Goal: Check status: Check status

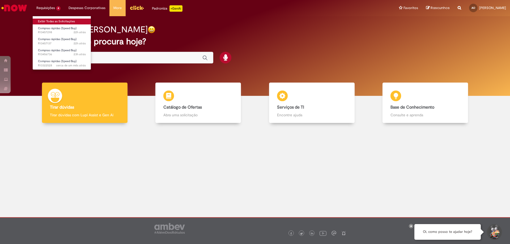
click at [57, 20] on link "Exibir Todas as Solicitações" at bounding box center [62, 22] width 58 height 6
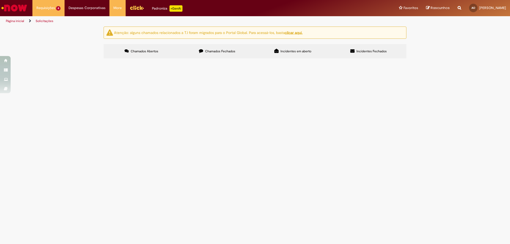
click at [230, 51] on span "Chamados Fechados" at bounding box center [220, 51] width 30 height 4
click at [152, 53] on span "Chamados Abertos" at bounding box center [145, 51] width 28 height 4
click at [0, 0] on span "Compras rápidas (Speed Buy)" at bounding box center [0, 0] width 0 height 0
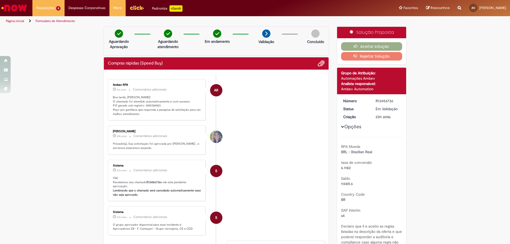
click at [152, 104] on p "Boa tarde, [PERSON_NAME]! O chamado foi atendido automaticamente e com sucesso.…" at bounding box center [157, 105] width 88 height 21
copy p "4501384521"
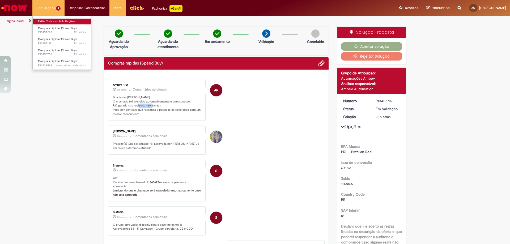
click at [52, 20] on link "Exibir Todas as Solicitações" at bounding box center [62, 22] width 58 height 6
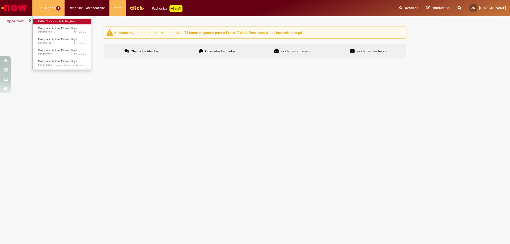
click at [51, 21] on link "Exibir Todas as Solicitações" at bounding box center [62, 22] width 58 height 6
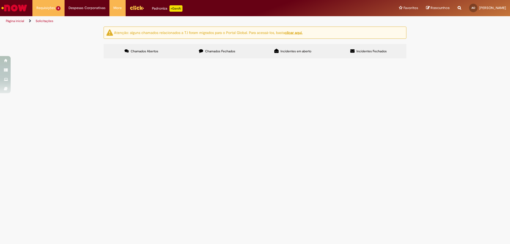
click at [0, 0] on span "Compra de materiais de manutenção dos ar-condicionados." at bounding box center [0, 0] width 0 height 0
click at [0, 0] on span "Compras rápidas (Speed Buy)" at bounding box center [0, 0] width 0 height 0
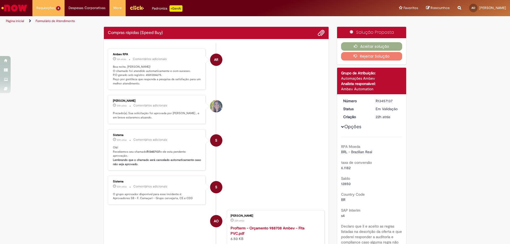
click at [146, 74] on p "Boa noite, [PERSON_NAME]! O chamado foi atendido automaticamente e com sucesso.…" at bounding box center [157, 75] width 88 height 21
click at [147, 74] on p "Boa noite, [PERSON_NAME]! O chamado foi atendido automaticamente e com sucesso.…" at bounding box center [157, 75] width 88 height 21
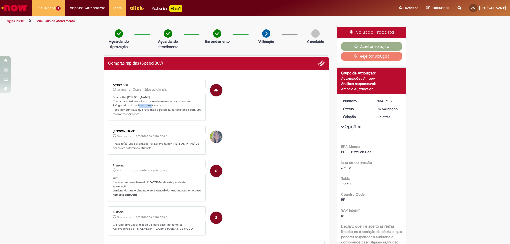
copy p "4501384675"
click at [354, 47] on icon "button" at bounding box center [357, 46] width 6 height 4
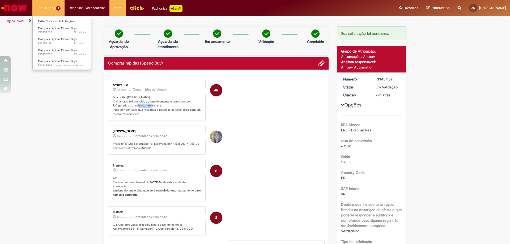
click at [44, 8] on li "Requisições 4 Exibir Todas as Solicitações Compras rápidas (Speed Buy) 22h atrá…" at bounding box center [48, 8] width 32 height 16
click at [50, 20] on link "Exibir Todas as Solicitações" at bounding box center [62, 22] width 58 height 6
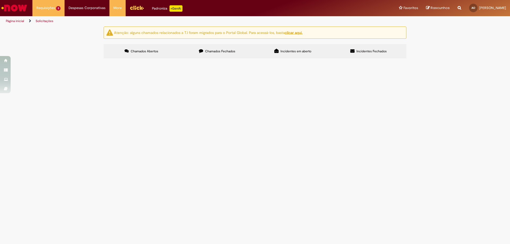
click at [0, 0] on span "Compras rápidas (Speed Buy)" at bounding box center [0, 0] width 0 height 0
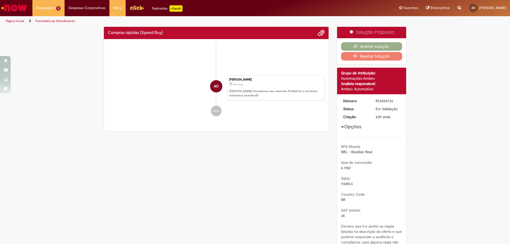
click at [224, 104] on div "Enviar Ambev RPA 16h atrás 16 horas atrás Comentários adicionais Boa tarde, [PE…" at bounding box center [216, 85] width 225 height 92
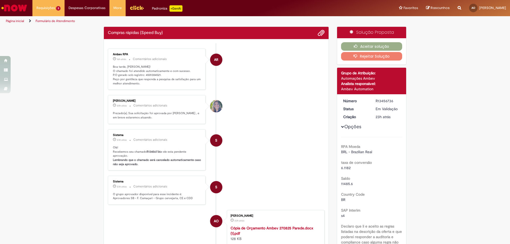
click at [153, 75] on p "Boa tarde, [PERSON_NAME]! O chamado foi atendido automaticamente e com sucesso.…" at bounding box center [157, 75] width 88 height 21
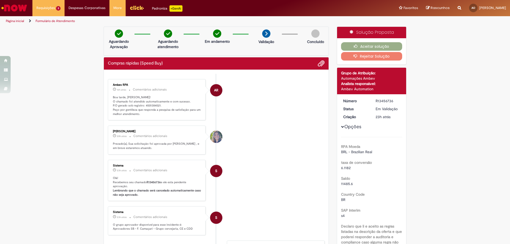
click at [173, 81] on div "Ambev RPA 16h atrás 16 horas atrás Comentários adicionais Boa tarde, [PERSON_NA…" at bounding box center [156, 100] width 95 height 38
click at [175, 100] on p "Boa tarde, [PERSON_NAME]! O chamado foi atendido automaticamente e com sucesso.…" at bounding box center [157, 105] width 88 height 21
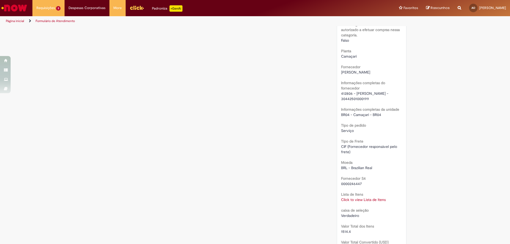
scroll to position [398, 0]
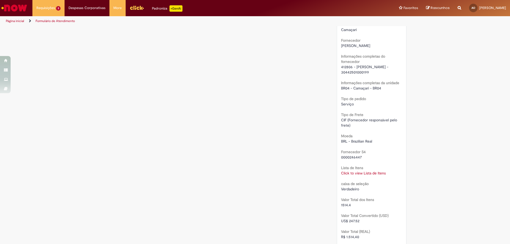
click at [365, 176] on link "Click to view Lista de Itens" at bounding box center [363, 173] width 45 height 5
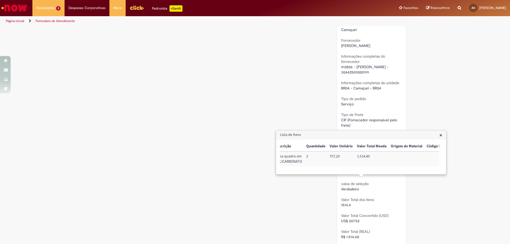
scroll to position [0, 117]
click at [271, 109] on div "Verificar Código de Barras Aguardando Aprovação Aguardando atendimento Em andam…" at bounding box center [255, 47] width 311 height 839
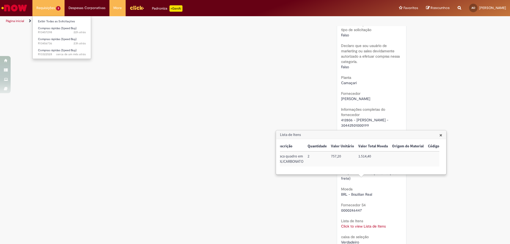
click at [50, 5] on li "Requisições 3 Exibir Todas as Solicitações Compras rápidas (Speed Buy) 22h atrá…" at bounding box center [48, 8] width 32 height 16
click at [61, 24] on link "Exibir Todas as Solicitações" at bounding box center [62, 22] width 58 height 6
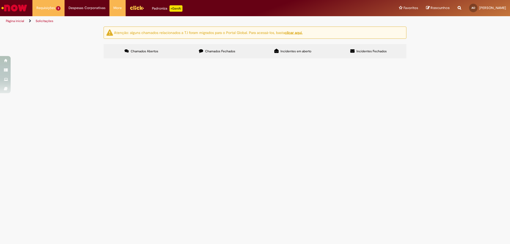
click at [0, 0] on span "Compra de Kit personalizado de Garrafa e Bloco de notas." at bounding box center [0, 0] width 0 height 0
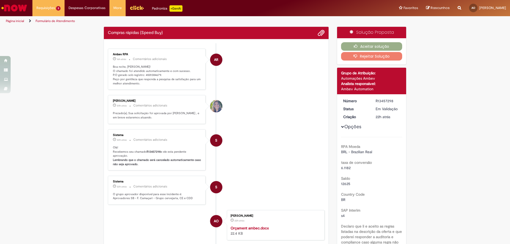
click at [147, 75] on p "Boa noite, [PERSON_NAME]! O chamado foi atendido automaticamente e com sucesso.…" at bounding box center [157, 75] width 88 height 21
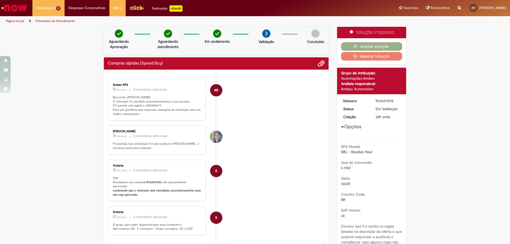
click at [147, 75] on ul "AR Ambev RPA 16h atrás 16 horas atrás Comentários adicionais Boa noite, [PERSON…" at bounding box center [216, 198] width 217 height 249
click at [152, 105] on p "Boa noite, [PERSON_NAME]! O chamado foi atendido automaticamente e com sucesso.…" at bounding box center [157, 105] width 88 height 21
copy p "4501384679"
click at [357, 46] on icon "button" at bounding box center [357, 46] width 6 height 4
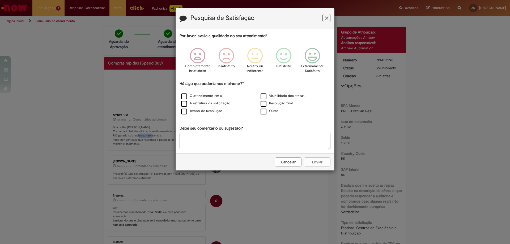
click at [330, 18] on button "Feedback" at bounding box center [326, 18] width 8 height 8
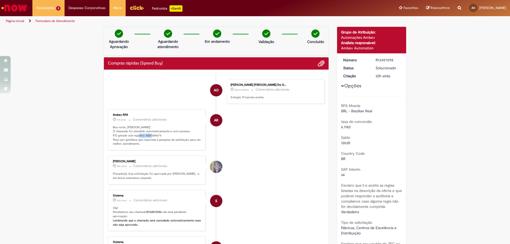
click at [150, 104] on li "AO [PERSON_NAME] De O... Agora mesmo Agora mesmo Comentários adicionais Solução…" at bounding box center [216, 91] width 217 height 25
click at [54, 22] on link "Exibir Todas as Solicitações" at bounding box center [62, 22] width 58 height 6
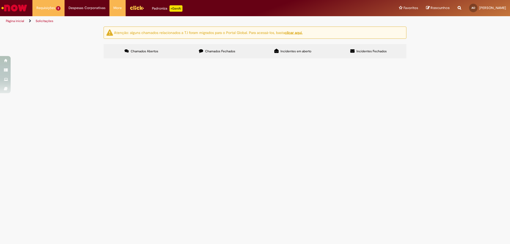
click at [0, 0] on span "Compras rápidas (Speed Buy)" at bounding box center [0, 0] width 0 height 0
click at [0, 0] on span "Placa quadro em policarbonato." at bounding box center [0, 0] width 0 height 0
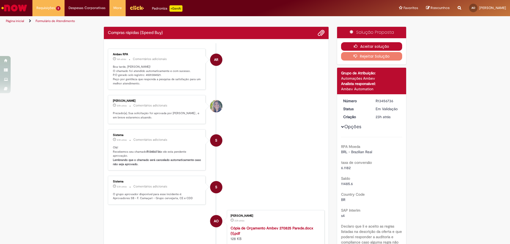
click at [359, 45] on button "Aceitar solução" at bounding box center [371, 46] width 61 height 8
